Goal: Navigation & Orientation: Find specific page/section

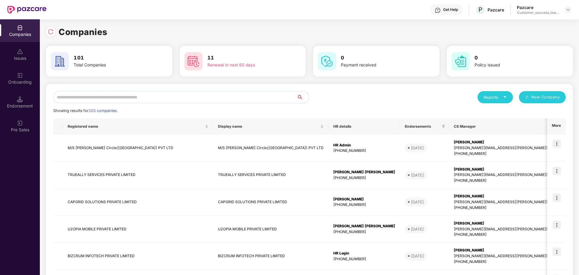
click at [81, 99] on input "text" at bounding box center [175, 97] width 244 height 12
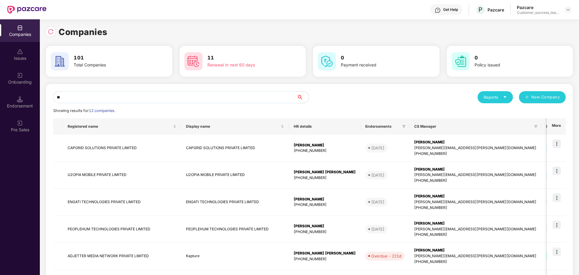
type input "*"
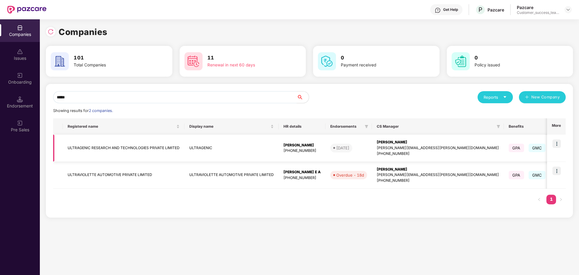
type input "*****"
click at [561, 145] on img at bounding box center [556, 143] width 8 height 8
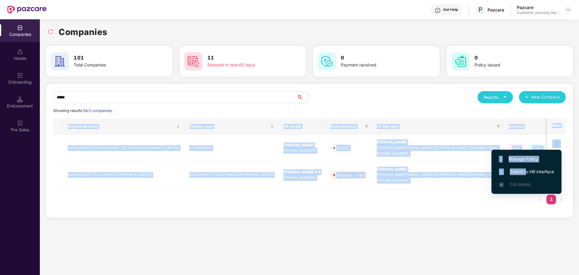
drag, startPoint x: 526, startPoint y: 171, endPoint x: 499, endPoint y: 206, distance: 43.2
click at [499, 206] on body "Get Help P Pazcare Pazcare Customer_success_team_lead Companies Issues Onboardi…" at bounding box center [289, 137] width 579 height 275
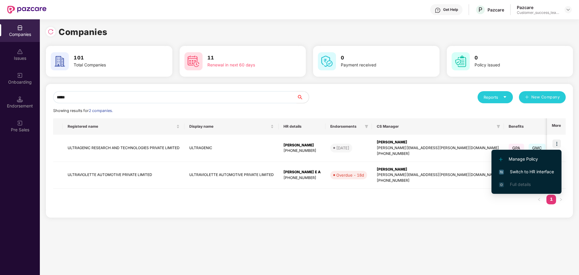
click at [499, 206] on div "Registered name Display name HR details Endorsements CS Manager Benefits Earlie…" at bounding box center [309, 164] width 512 height 92
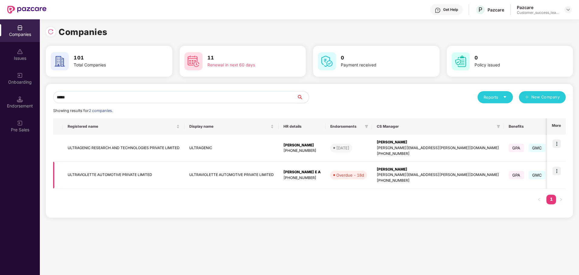
click at [557, 170] on img at bounding box center [556, 171] width 8 height 8
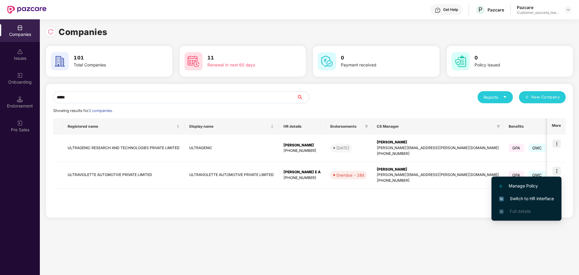
click at [540, 194] on li "Switch to HR interface" at bounding box center [526, 198] width 70 height 13
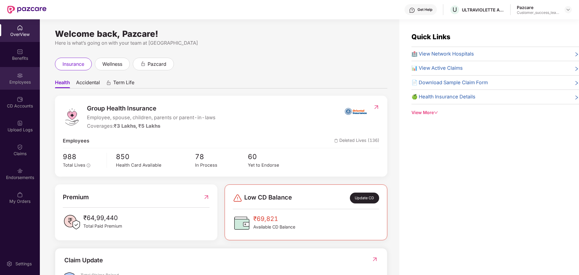
click at [21, 82] on div "Employees" at bounding box center [20, 82] width 40 height 6
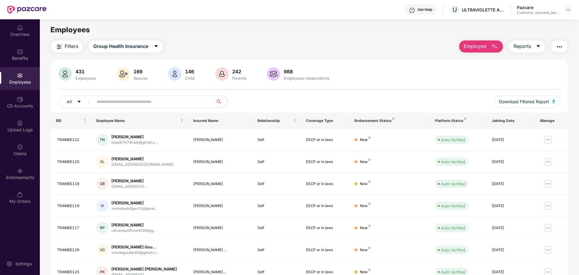
click at [147, 104] on input "text" at bounding box center [151, 101] width 108 height 9
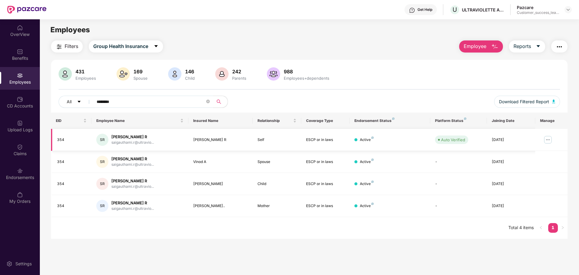
type input "********"
click at [548, 141] on img at bounding box center [548, 140] width 10 height 10
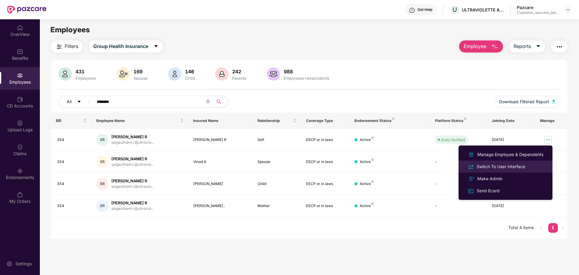
click at [521, 167] on div "Switch To User Interface" at bounding box center [500, 166] width 51 height 7
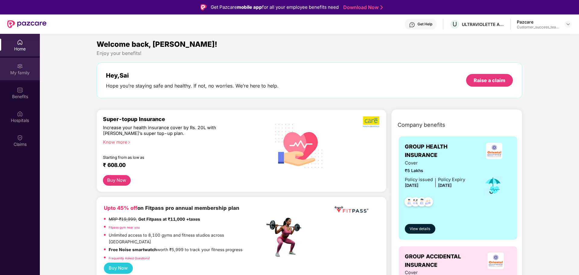
click at [18, 77] on div "My family" at bounding box center [20, 69] width 40 height 23
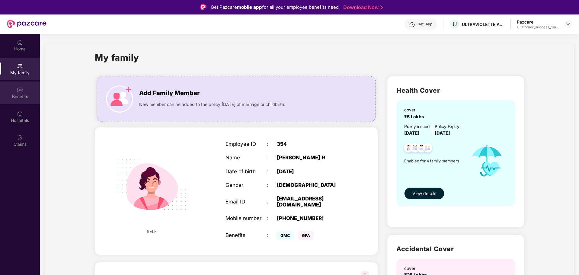
click at [25, 101] on div "Benefits" at bounding box center [20, 92] width 40 height 23
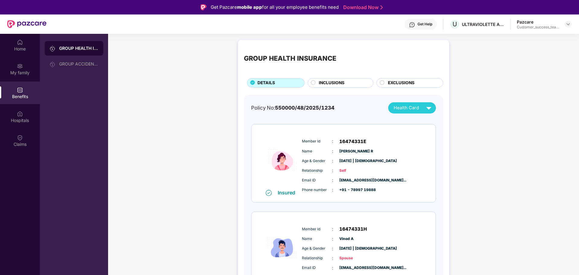
click at [329, 86] on div "INCLUSIONS" at bounding box center [343, 84] width 54 height 8
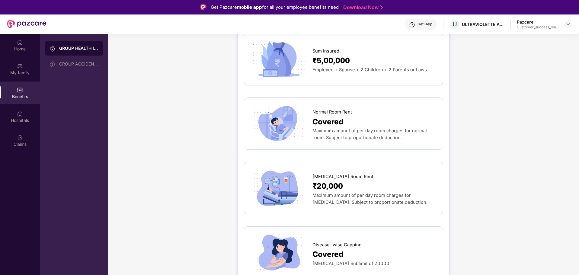
scroll to position [70, 0]
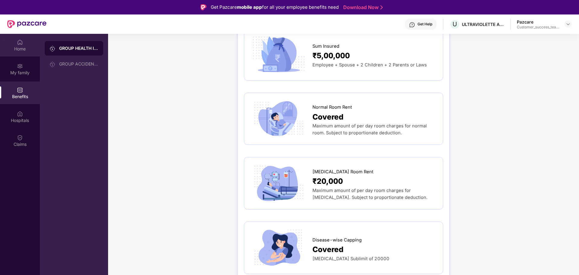
click at [11, 46] on div "Home" at bounding box center [20, 49] width 40 height 6
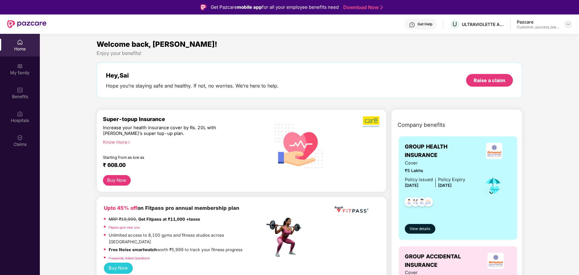
click at [567, 24] on img at bounding box center [568, 24] width 5 height 5
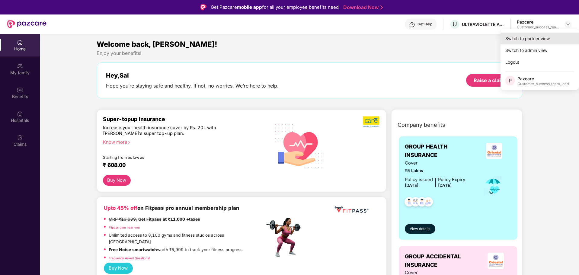
click at [542, 39] on div "Switch to partner view" at bounding box center [539, 39] width 78 height 12
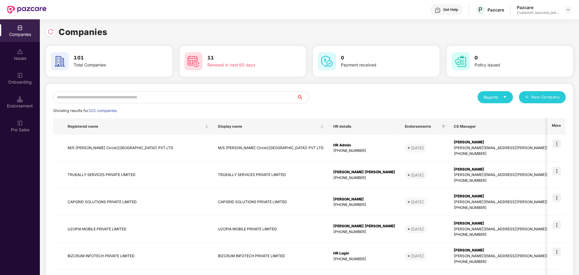
click at [127, 97] on input "text" at bounding box center [175, 97] width 244 height 12
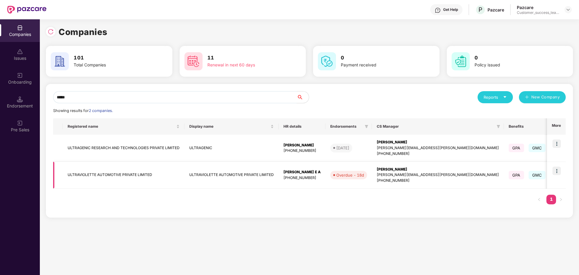
type input "*****"
click at [559, 174] on img at bounding box center [556, 171] width 8 height 8
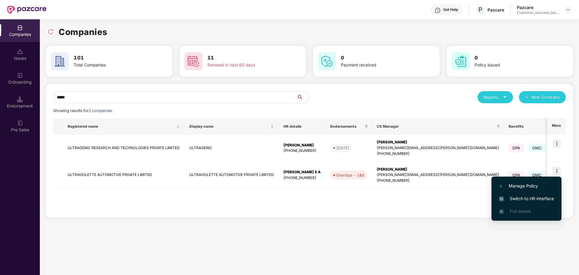
click at [531, 202] on span "Switch to HR interface" at bounding box center [526, 198] width 55 height 7
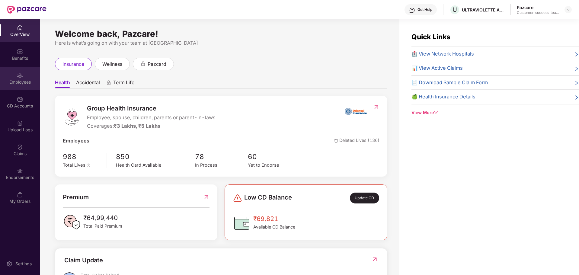
click at [19, 82] on div "Employees" at bounding box center [20, 82] width 40 height 6
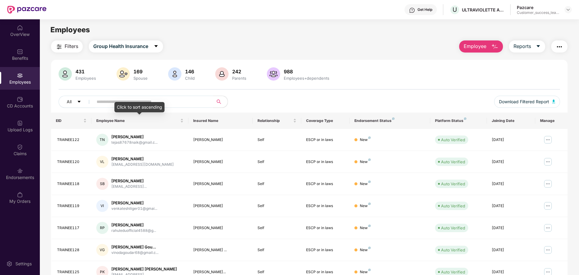
click at [117, 100] on input "text" at bounding box center [151, 101] width 108 height 9
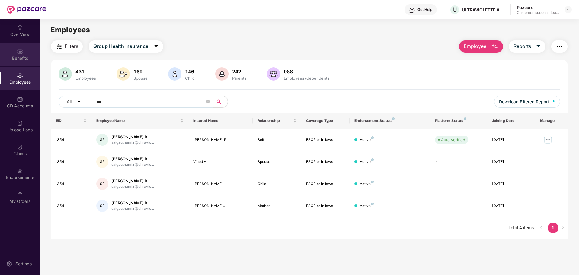
type input "***"
click at [29, 57] on div "Benefits" at bounding box center [20, 58] width 40 height 6
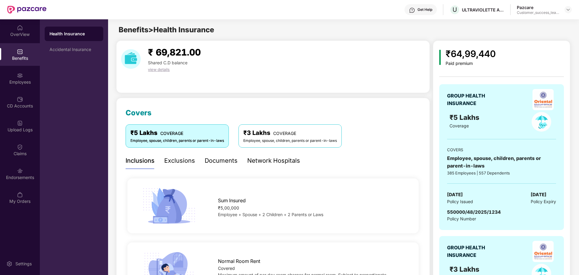
scroll to position [1, 0]
